Goal: Task Accomplishment & Management: Manage account settings

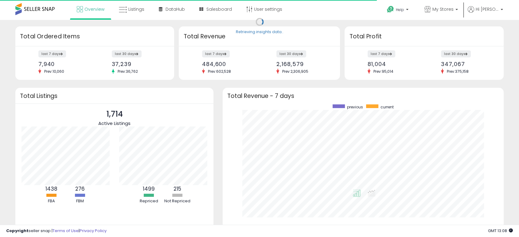
scroll to position [116, 268]
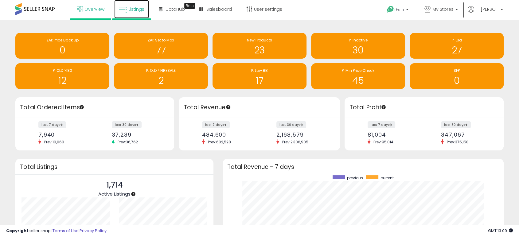
click at [133, 7] on span "Listings" at bounding box center [136, 9] width 16 height 6
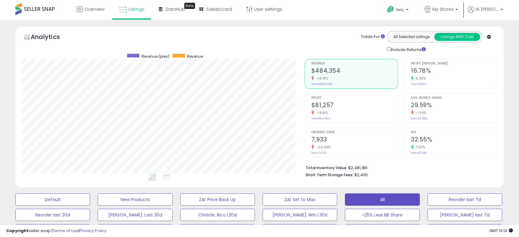
scroll to position [126, 282]
click at [448, 12] on span "My Stores" at bounding box center [442, 9] width 21 height 6
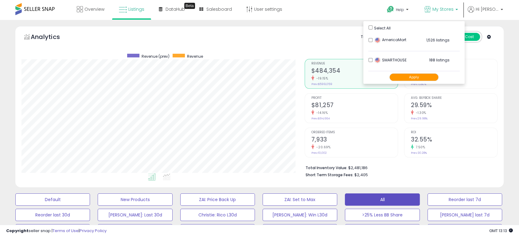
click at [418, 75] on button "Apply" at bounding box center [413, 77] width 49 height 8
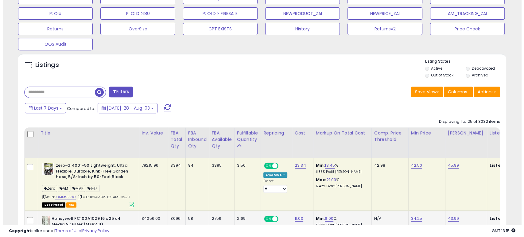
scroll to position [248, 0]
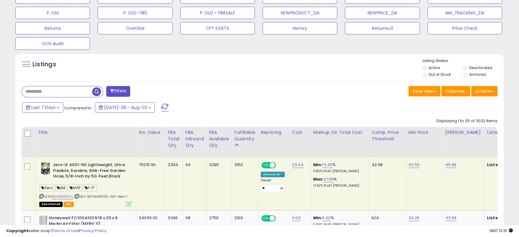
click at [465, 72] on li "Archived" at bounding box center [483, 75] width 40 height 7
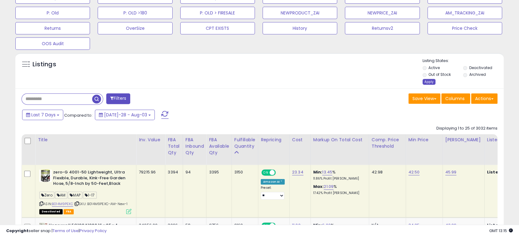
click at [429, 82] on div "Apply" at bounding box center [428, 82] width 13 height 6
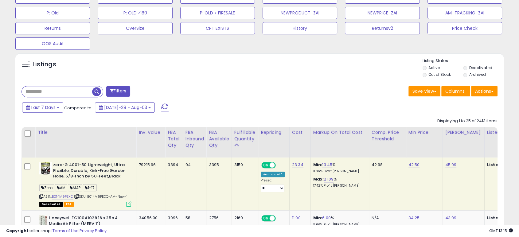
scroll to position [126, 282]
click at [484, 88] on button "Actions" at bounding box center [484, 91] width 26 height 10
click at [465, 127] on link "Export All Columns" at bounding box center [459, 131] width 67 height 10
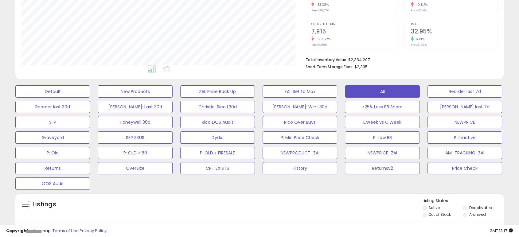
scroll to position [0, 0]
